Goal: Task Accomplishment & Management: Use online tool/utility

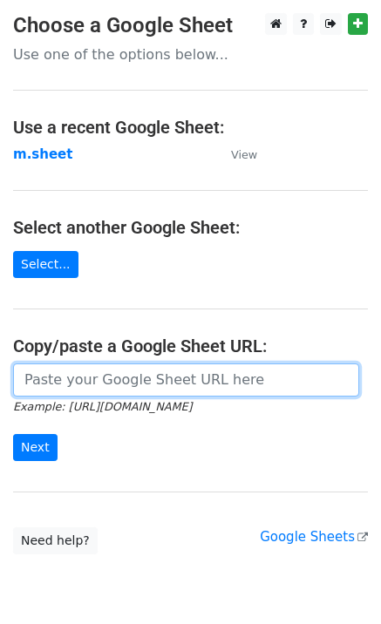
click at [51, 386] on input "url" at bounding box center [186, 380] width 346 height 33
type input "https://docs.google.com/spreadsheets/d/1NSPy5y9XraHPasg8dEzu-ngu0Ro3lXZEEAXZcNX…"
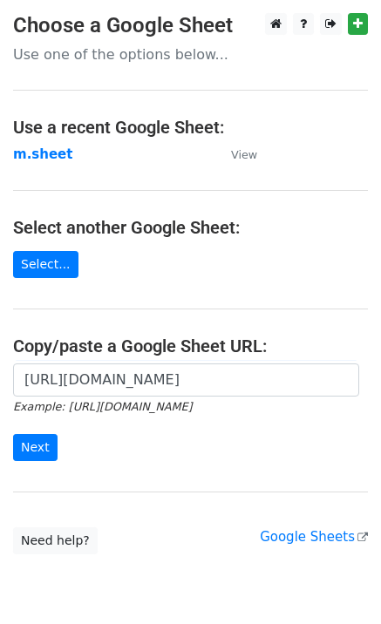
click at [54, 445] on form "https://docs.google.com/spreadsheets/d/1NSPy5y9XraHPasg8dEzu-ngu0Ro3lXZEEAXZcNX…" at bounding box center [190, 413] width 355 height 98
click at [26, 447] on input "Next" at bounding box center [35, 447] width 44 height 27
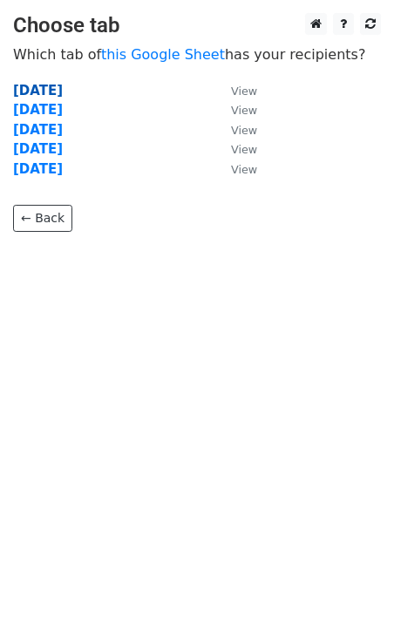
click at [53, 88] on strong "Monday" at bounding box center [38, 91] width 50 height 16
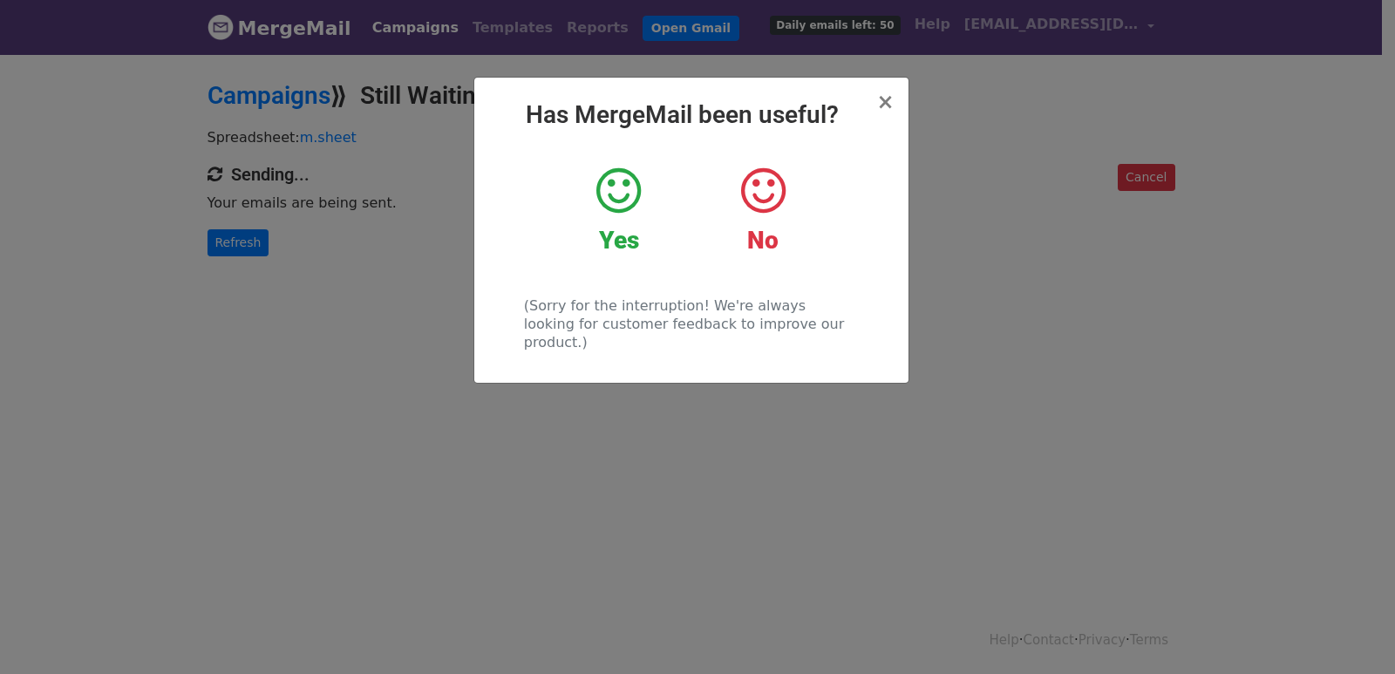
click at [271, 302] on div "× Has MergeMail been useful? Yes No (Sorry for the interruption! We're always l…" at bounding box center [697, 363] width 1395 height 622
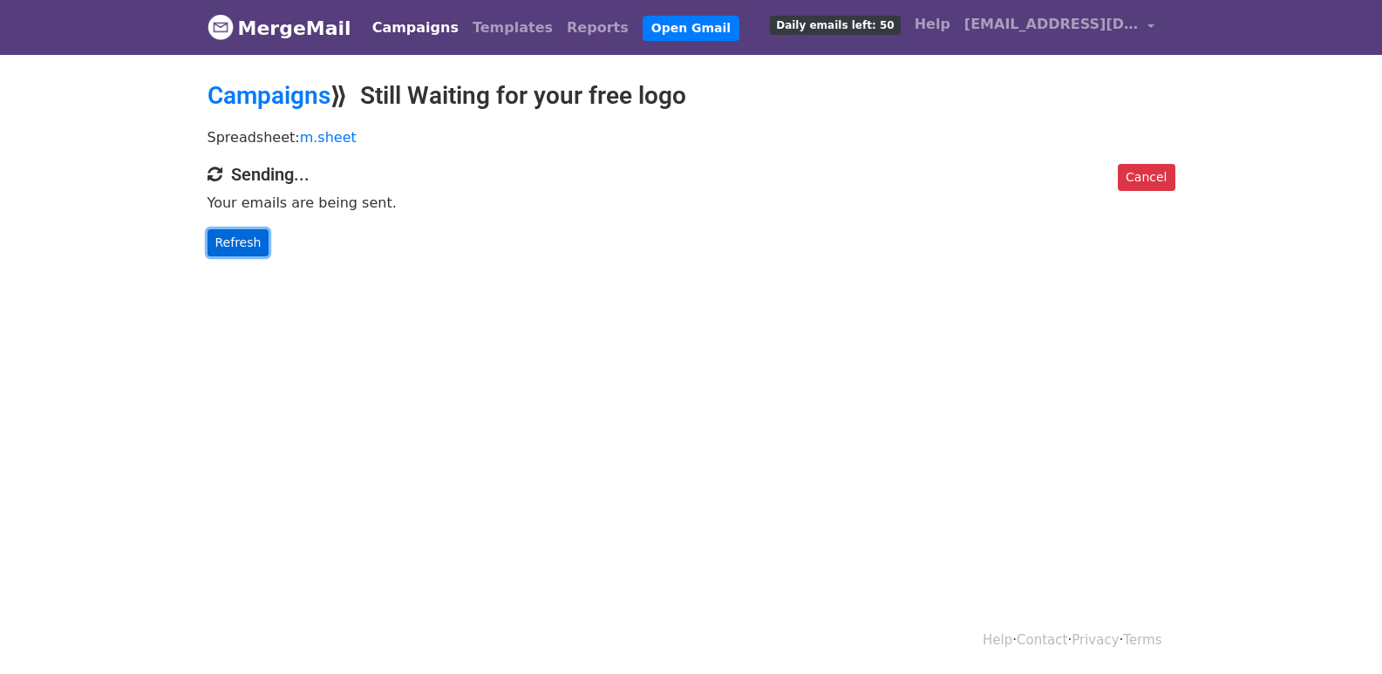
click at [255, 243] on link "Refresh" at bounding box center [238, 242] width 62 height 27
click at [241, 250] on link "Refresh" at bounding box center [238, 242] width 62 height 27
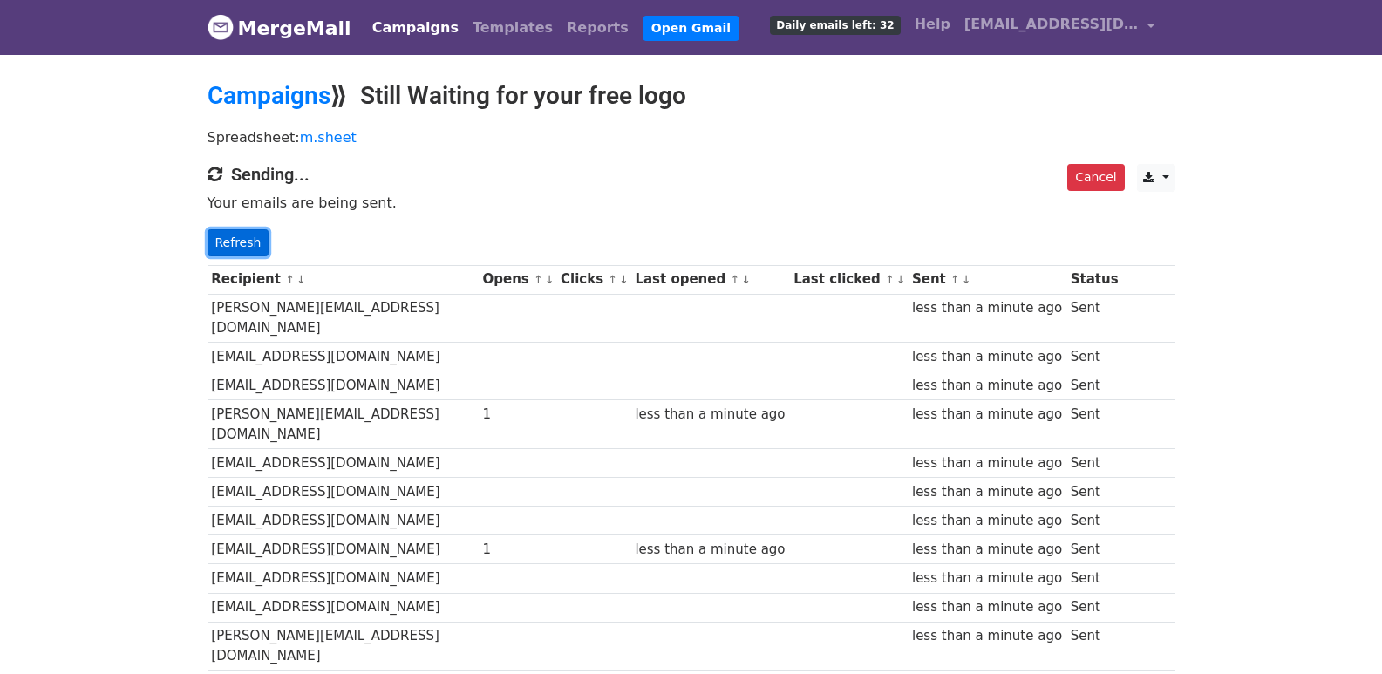
click at [224, 248] on link "Refresh" at bounding box center [238, 242] width 62 height 27
click at [234, 242] on link "Refresh" at bounding box center [238, 242] width 62 height 27
click at [240, 242] on link "Refresh" at bounding box center [238, 242] width 62 height 27
click at [234, 234] on link "Refresh" at bounding box center [238, 242] width 62 height 27
